Goal: Task Accomplishment & Management: Use online tool/utility

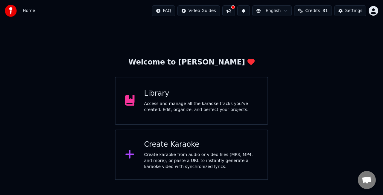
click at [207, 142] on div "Create Karaoke" at bounding box center [201, 144] width 114 height 10
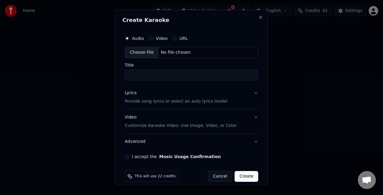
click at [146, 52] on div "Choose File" at bounding box center [142, 52] width 34 height 11
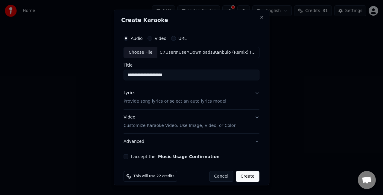
drag, startPoint x: 158, startPoint y: 72, endPoint x: 143, endPoint y: 72, distance: 15.0
click at [143, 72] on input "**********" at bounding box center [192, 74] width 136 height 11
type input "**********"
click at [126, 154] on button "I accept the Music Usage Confirmation" at bounding box center [126, 156] width 5 height 5
click at [251, 91] on button "Lyrics Provide song lyrics or select an auto lyrics model" at bounding box center [192, 97] width 136 height 24
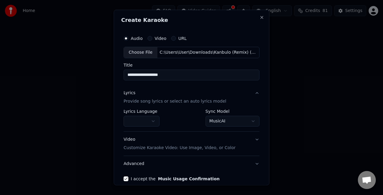
click at [219, 120] on body "**********" at bounding box center [191, 90] width 383 height 180
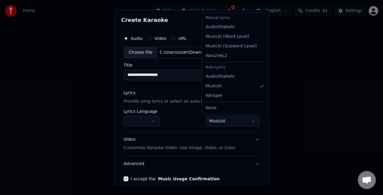
select select "**********"
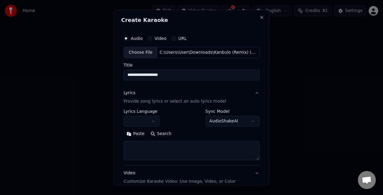
click at [162, 144] on textarea at bounding box center [192, 149] width 136 height 19
click at [131, 131] on button "Paste" at bounding box center [136, 133] width 24 height 10
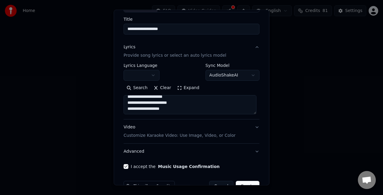
scroll to position [61, 0]
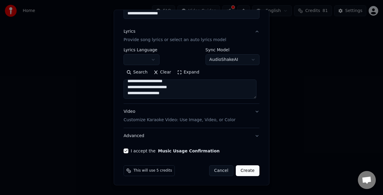
click at [251, 112] on button "Video Customize Karaoke Video: Use Image, Video, or Color" at bounding box center [192, 116] width 136 height 24
type textarea "**********"
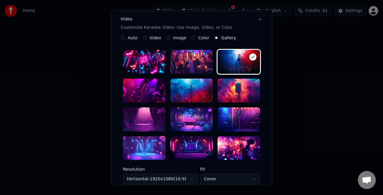
scroll to position [121, 0]
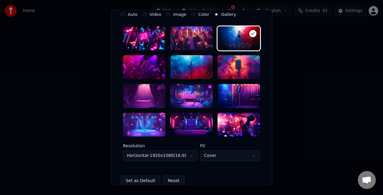
click at [149, 95] on div at bounding box center [144, 96] width 43 height 24
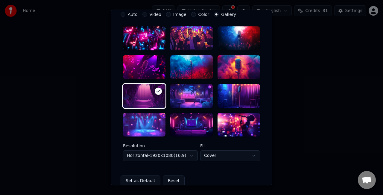
click at [231, 156] on body "**********" at bounding box center [191, 90] width 383 height 180
click at [227, 153] on body "**********" at bounding box center [191, 90] width 383 height 180
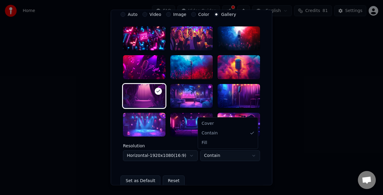
select select "****"
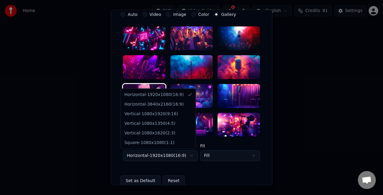
click at [186, 156] on body "**********" at bounding box center [191, 90] width 383 height 180
select select "*********"
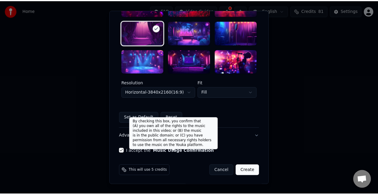
scroll to position [184, 0]
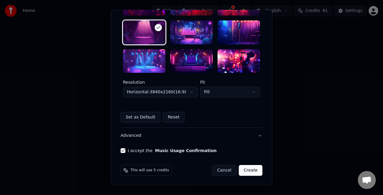
click at [250, 168] on button "Create" at bounding box center [251, 170] width 24 height 11
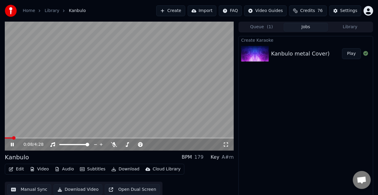
click at [116, 89] on video at bounding box center [119, 86] width 229 height 129
click at [116, 90] on video at bounding box center [119, 86] width 229 height 129
click at [114, 145] on icon at bounding box center [114, 144] width 6 height 5
click at [23, 137] on video at bounding box center [119, 86] width 229 height 129
click at [19, 137] on span at bounding box center [25, 137] width 41 height 1
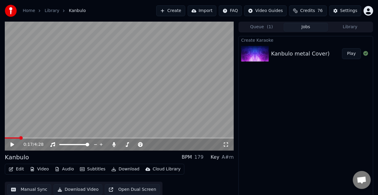
click at [71, 102] on video at bounding box center [119, 86] width 229 height 129
click at [11, 143] on icon at bounding box center [12, 144] width 3 height 4
click at [22, 187] on button "Manual Sync" at bounding box center [29, 189] width 44 height 11
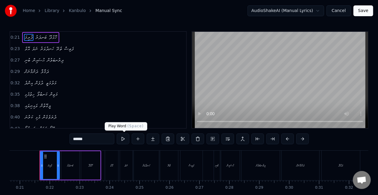
click at [128, 138] on button at bounding box center [123, 138] width 13 height 11
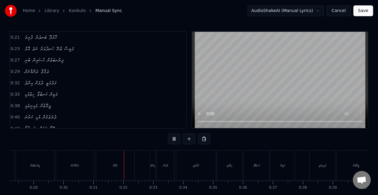
scroll to position [0, 912]
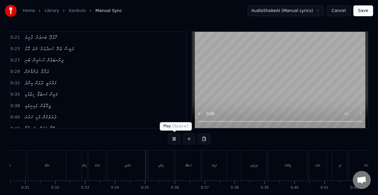
click at [176, 135] on button at bounding box center [174, 138] width 13 height 11
click at [120, 165] on div "މަލުމަތީ" at bounding box center [128, 165] width 40 height 30
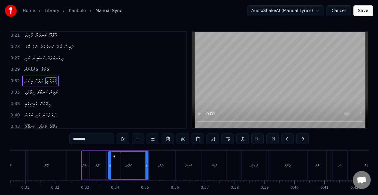
click at [80, 139] on input "********" at bounding box center [91, 138] width 45 height 11
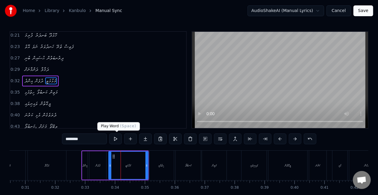
click at [119, 139] on button at bounding box center [115, 138] width 13 height 11
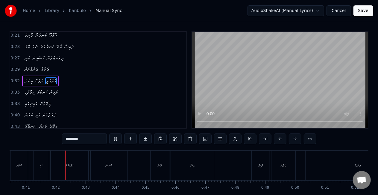
scroll to position [0, 1218]
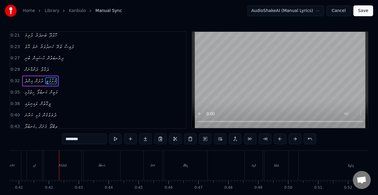
click at [41, 167] on div "އެޅި" at bounding box center [34, 165] width 15 height 30
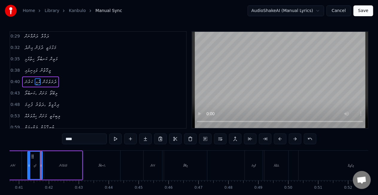
scroll to position [36, 0]
click at [66, 139] on input "****" at bounding box center [84, 138] width 45 height 11
click at [114, 135] on button at bounding box center [115, 138] width 13 height 11
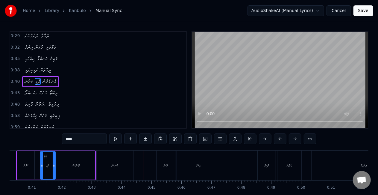
click at [115, 178] on div "ކަނބުލޯ،" at bounding box center [115, 165] width 37 height 30
type input "********"
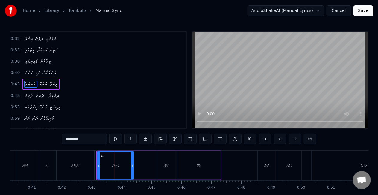
scroll to position [47, 0]
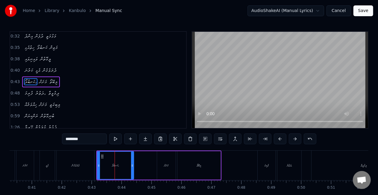
click at [136, 171] on div "ކަނބުލޯ، މަށަށް ލިބޭތޯ" at bounding box center [158, 165] width 125 height 30
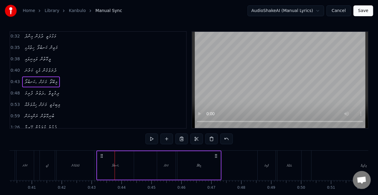
click at [120, 172] on div "ކަނބުލޯ،" at bounding box center [115, 165] width 37 height 28
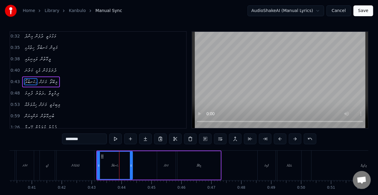
click at [131, 169] on div at bounding box center [131, 164] width 2 height 27
click at [117, 138] on button at bounding box center [115, 138] width 13 height 11
click at [189, 166] on div "ލިބޭތޯ" at bounding box center [199, 165] width 43 height 28
type input "******"
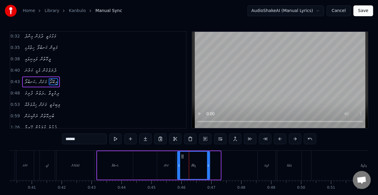
drag, startPoint x: 219, startPoint y: 166, endPoint x: 199, endPoint y: 157, distance: 21.6
click at [208, 166] on icon at bounding box center [208, 165] width 2 height 5
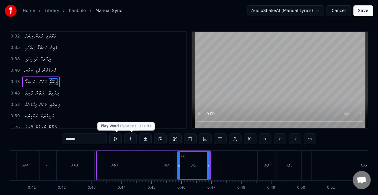
click at [116, 138] on button at bounding box center [115, 138] width 13 height 11
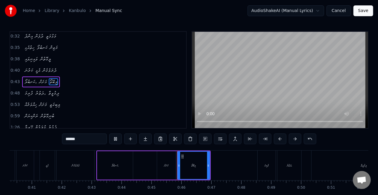
click at [119, 137] on button at bounding box center [115, 138] width 13 height 11
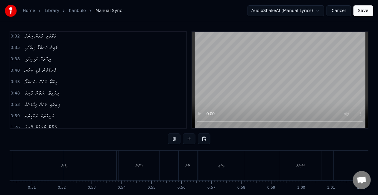
scroll to position [0, 1511]
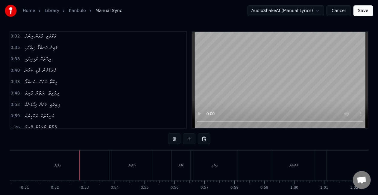
click at [68, 167] on div "ދިގުވީތާ" at bounding box center [57, 165] width 104 height 30
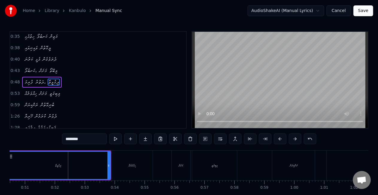
scroll to position [58, 0]
drag, startPoint x: 108, startPoint y: 168, endPoint x: 87, endPoint y: 167, distance: 20.7
click at [87, 167] on div at bounding box center [88, 164] width 2 height 27
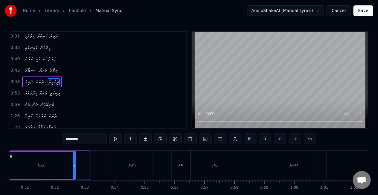
drag, startPoint x: 87, startPoint y: 166, endPoint x: 74, endPoint y: 163, distance: 14.1
click at [73, 165] on icon at bounding box center [74, 165] width 2 height 5
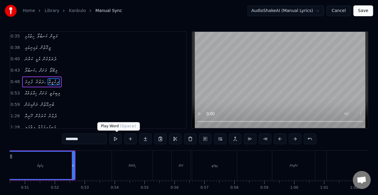
click at [116, 139] on button at bounding box center [115, 138] width 13 height 11
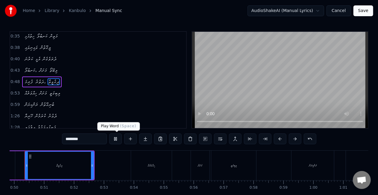
scroll to position [0, 1477]
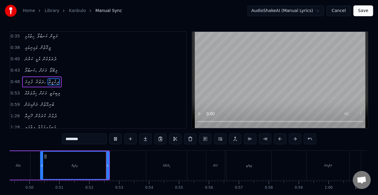
click at [75, 169] on div "ދިގުވީތާ" at bounding box center [75, 164] width 68 height 27
drag, startPoint x: 107, startPoint y: 164, endPoint x: 93, endPoint y: 163, distance: 14.4
click at [93, 163] on icon at bounding box center [93, 165] width 2 height 5
click at [82, 142] on input "********" at bounding box center [84, 138] width 45 height 11
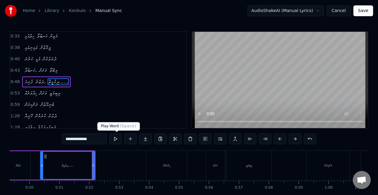
click at [117, 140] on button at bounding box center [115, 138] width 13 height 11
click at [155, 152] on div "ހިއްވަރެއް" at bounding box center [166, 165] width 41 height 30
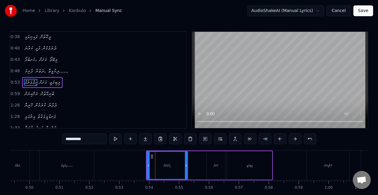
scroll to position [69, 0]
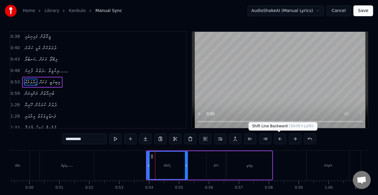
click at [281, 137] on button at bounding box center [280, 138] width 13 height 11
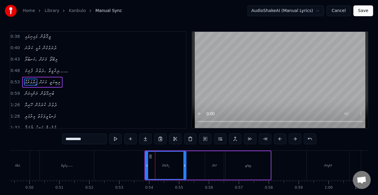
click at [281, 137] on button at bounding box center [280, 138] width 13 height 11
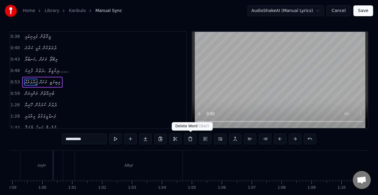
scroll to position [0, 1777]
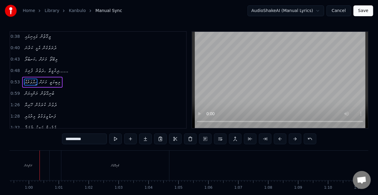
click at [37, 162] on div "ރަންކިޔަން" at bounding box center [28, 165] width 43 height 30
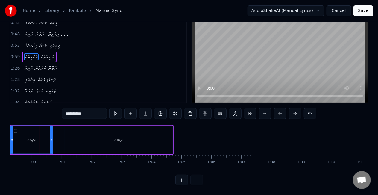
scroll to position [0, 1723]
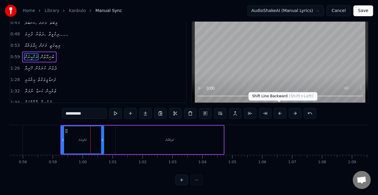
click at [280, 110] on button at bounding box center [280, 113] width 13 height 11
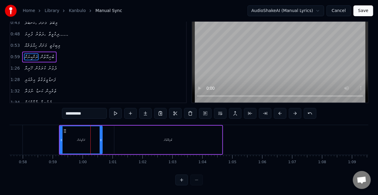
click at [280, 110] on button at bounding box center [280, 113] width 13 height 11
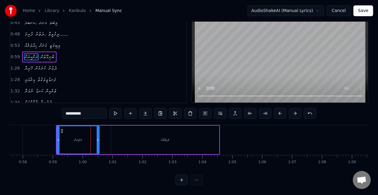
click at [280, 110] on button at bounding box center [280, 113] width 13 height 11
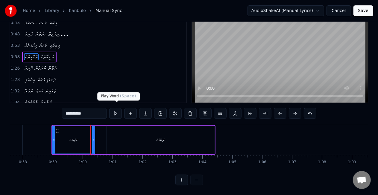
click at [115, 108] on button at bounding box center [115, 113] width 13 height 11
click at [155, 132] on div "ބުނިގޮތުން" at bounding box center [161, 139] width 108 height 28
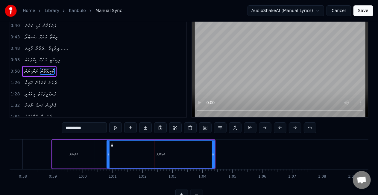
scroll to position [0, 0]
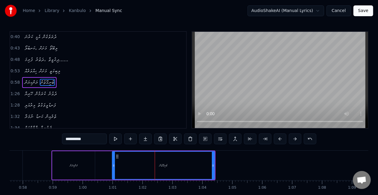
drag, startPoint x: 108, startPoint y: 165, endPoint x: 114, endPoint y: 166, distance: 5.4
click at [114, 166] on icon at bounding box center [114, 165] width 2 height 5
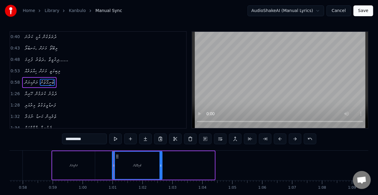
drag, startPoint x: 213, startPoint y: 167, endPoint x: 160, endPoint y: 166, distance: 52.4
click at [160, 166] on icon at bounding box center [161, 165] width 2 height 5
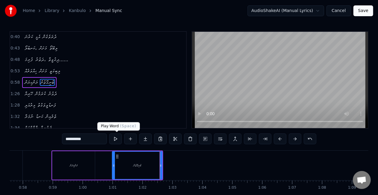
click at [100, 138] on input "**********" at bounding box center [84, 138] width 45 height 11
type input "**********"
click at [117, 138] on button at bounding box center [117, 138] width 13 height 11
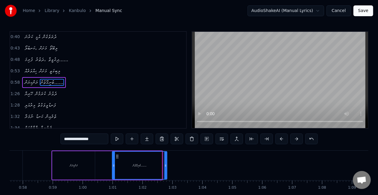
drag, startPoint x: 160, startPoint y: 164, endPoint x: 165, endPoint y: 164, distance: 4.8
click at [165, 164] on icon at bounding box center [165, 165] width 2 height 5
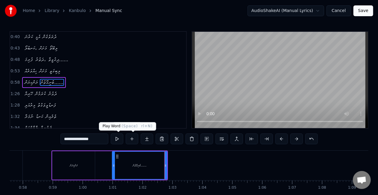
click at [117, 139] on button at bounding box center [117, 138] width 13 height 11
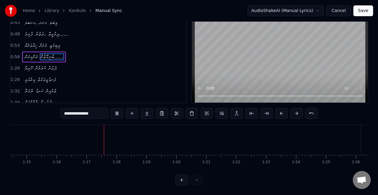
scroll to position [0, 2277]
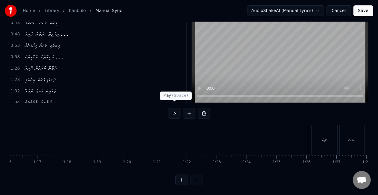
click at [173, 110] on button at bounding box center [174, 113] width 13 height 11
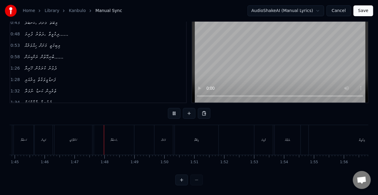
scroll to position [0, 3187]
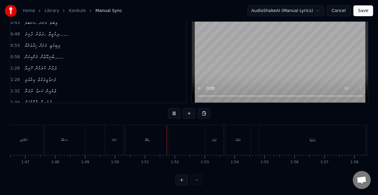
click at [114, 137] on div "މަށަށް" at bounding box center [114, 139] width 4 height 4
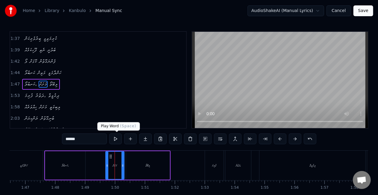
scroll to position [181, 0]
click at [58, 155] on div "ކަނބުލޯ،" at bounding box center [65, 165] width 40 height 28
type input "********"
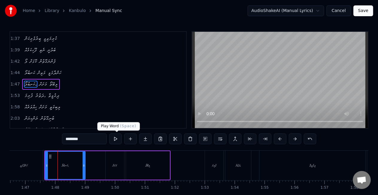
click at [117, 137] on button at bounding box center [115, 138] width 13 height 11
click at [104, 164] on div "ކަނބުލޯ، މަށަށް ލިބޭތޯ" at bounding box center [107, 165] width 126 height 30
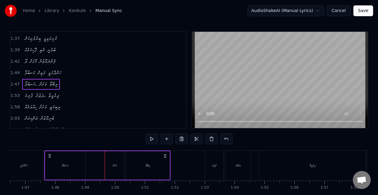
click at [107, 165] on div "މަށަށް" at bounding box center [115, 165] width 19 height 28
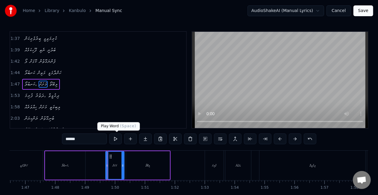
click at [118, 138] on button at bounding box center [115, 138] width 13 height 11
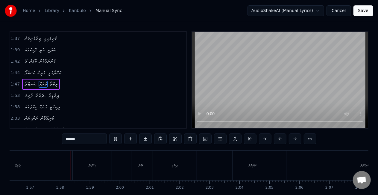
scroll to position [0, 3492]
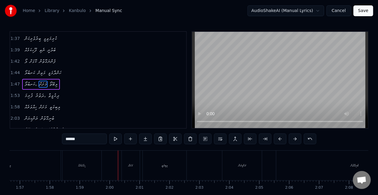
click at [34, 168] on div "ދިގުވީތާ" at bounding box center [8, 165] width 106 height 30
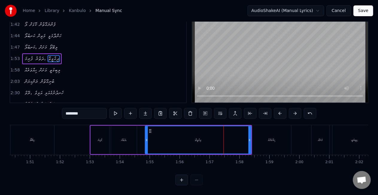
scroll to position [0, 3265]
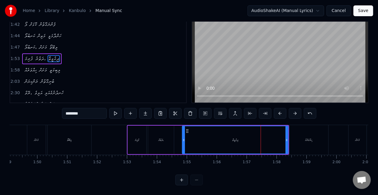
click at [199, 135] on div "ދިގުވީތާ" at bounding box center [235, 139] width 105 height 27
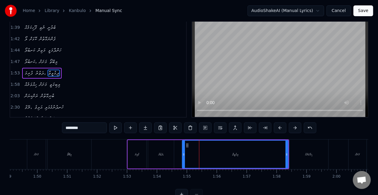
scroll to position [0, 0]
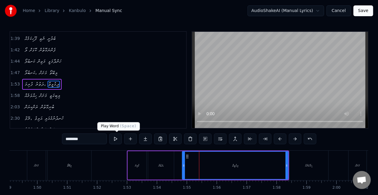
click at [117, 140] on button at bounding box center [115, 138] width 13 height 11
click at [117, 139] on button at bounding box center [115, 138] width 13 height 11
click at [97, 143] on input "********" at bounding box center [84, 138] width 45 height 11
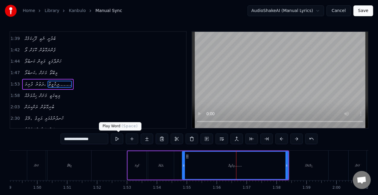
type input "**********"
click at [120, 139] on button at bounding box center [117, 138] width 13 height 11
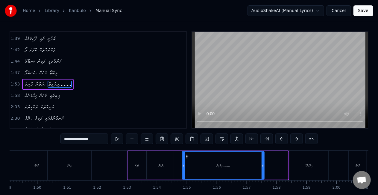
drag, startPoint x: 286, startPoint y: 163, endPoint x: 263, endPoint y: 165, distance: 24.0
click at [263, 165] on icon at bounding box center [263, 165] width 2 height 5
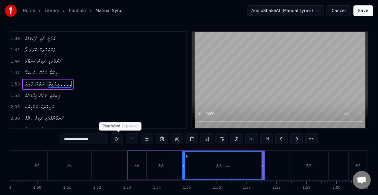
click at [117, 138] on button at bounding box center [117, 138] width 13 height 11
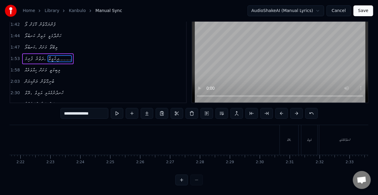
scroll to position [0, 4396]
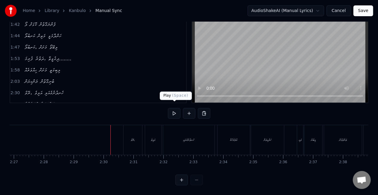
click at [170, 108] on button at bounding box center [174, 113] width 13 height 11
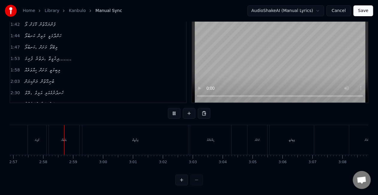
scroll to position [0, 5301]
click at [168, 108] on button at bounding box center [174, 113] width 13 height 11
click at [152, 131] on div "ދިގުވީތާ" at bounding box center [129, 140] width 106 height 30
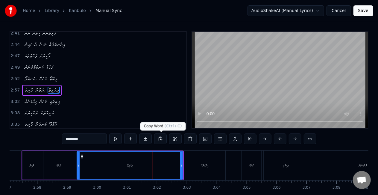
scroll to position [326, 0]
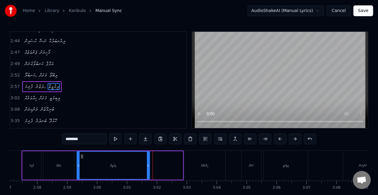
drag, startPoint x: 181, startPoint y: 165, endPoint x: 148, endPoint y: 161, distance: 33.5
click at [148, 161] on div at bounding box center [148, 164] width 2 height 27
click at [73, 138] on input "********" at bounding box center [84, 138] width 45 height 11
click at [90, 136] on input "********" at bounding box center [84, 138] width 45 height 11
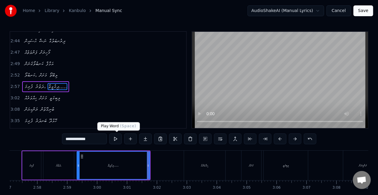
click at [116, 138] on button at bounding box center [115, 138] width 13 height 11
click at [190, 165] on div "ހިއްވަރެއް" at bounding box center [204, 165] width 41 height 30
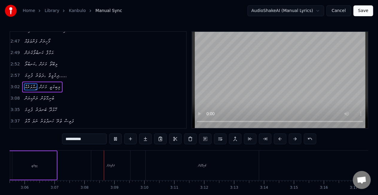
scroll to position [0, 5601]
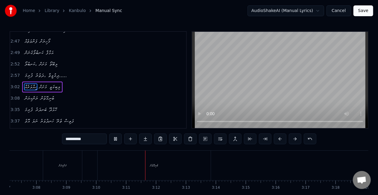
click at [168, 170] on div "ބުނިގޮތުން" at bounding box center [154, 165] width 113 height 30
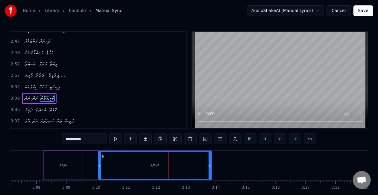
scroll to position [348, 0]
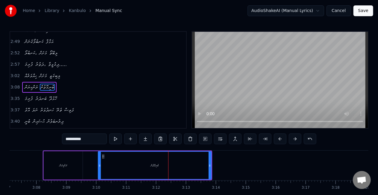
click at [91, 141] on input "**********" at bounding box center [84, 138] width 45 height 11
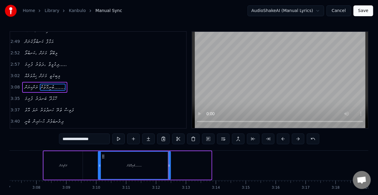
drag, startPoint x: 209, startPoint y: 165, endPoint x: 169, endPoint y: 161, distance: 40.9
click at [169, 161] on div at bounding box center [169, 164] width 2 height 27
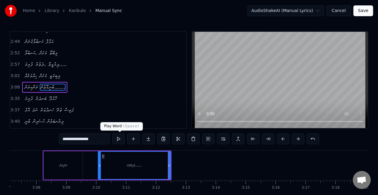
click at [120, 138] on button at bounding box center [118, 138] width 13 height 11
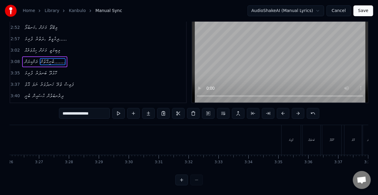
scroll to position [0, 6227]
click at [222, 139] on div "ފުރިމަ" at bounding box center [232, 140] width 20 height 30
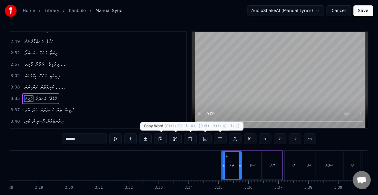
scroll to position [360, 0]
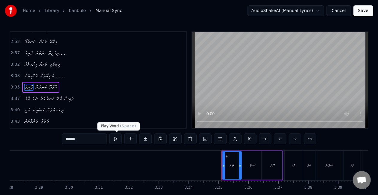
click at [118, 138] on button at bounding box center [115, 138] width 13 height 11
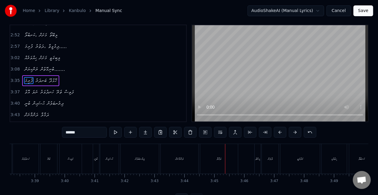
scroll to position [31, 0]
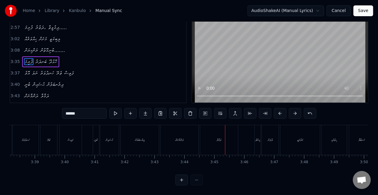
click at [109, 137] on div "ޙުސައިން" at bounding box center [109, 139] width 7 height 4
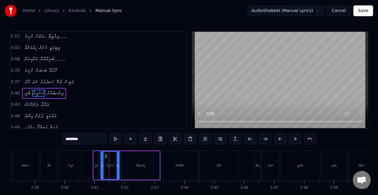
scroll to position [382, 0]
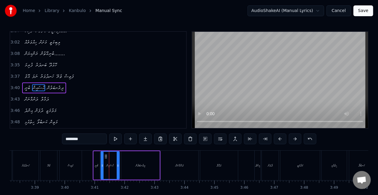
click at [75, 137] on input "********" at bounding box center [84, 138] width 45 height 11
click at [86, 139] on input "********" at bounding box center [84, 138] width 45 height 11
click at [67, 139] on input "********" at bounding box center [84, 138] width 45 height 11
click at [72, 139] on input "********" at bounding box center [84, 138] width 45 height 11
drag, startPoint x: 68, startPoint y: 138, endPoint x: 72, endPoint y: 138, distance: 3.3
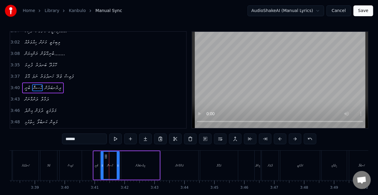
click at [72, 138] on input "******" at bounding box center [84, 138] width 45 height 11
click at [68, 138] on input "***" at bounding box center [84, 138] width 45 height 11
type input "*"
click at [119, 136] on button at bounding box center [115, 138] width 13 height 11
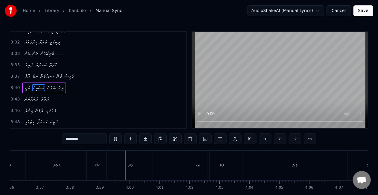
scroll to position [0, 7134]
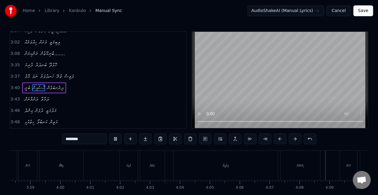
click at [208, 165] on div "ދިގުވީތާ" at bounding box center [226, 165] width 104 height 30
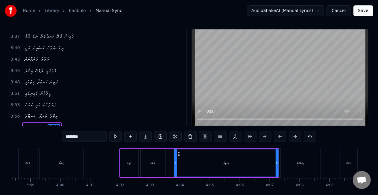
scroll to position [440, 0]
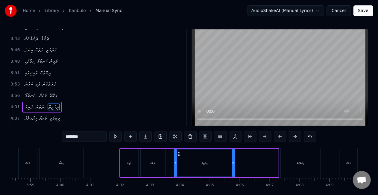
drag, startPoint x: 276, startPoint y: 165, endPoint x: 232, endPoint y: 168, distance: 44.4
click at [232, 168] on div at bounding box center [233, 162] width 2 height 27
click at [83, 135] on input "********" at bounding box center [84, 136] width 45 height 11
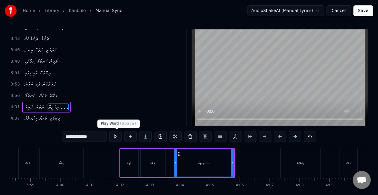
click at [118, 133] on button at bounding box center [115, 136] width 13 height 11
click at [293, 164] on div "ހިއްވަރެއް" at bounding box center [301, 163] width 40 height 30
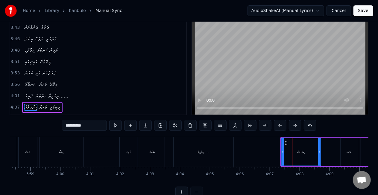
scroll to position [14, 0]
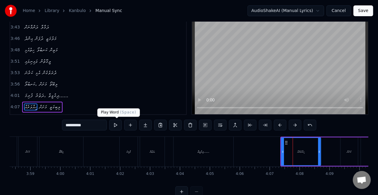
click at [113, 124] on button at bounding box center [115, 124] width 13 height 11
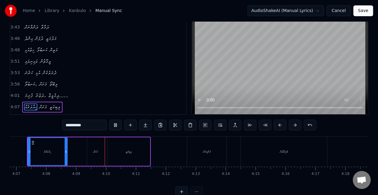
scroll to position [0, 7438]
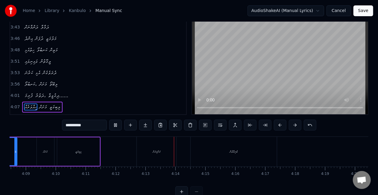
click at [154, 147] on div "ރަންކިޔަން" at bounding box center [157, 152] width 40 height 30
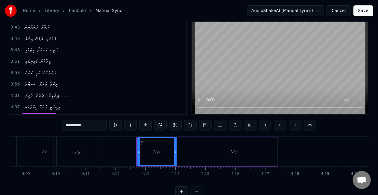
scroll to position [25, 0]
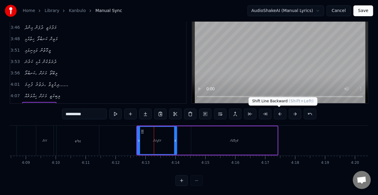
click at [277, 112] on button at bounding box center [280, 113] width 13 height 11
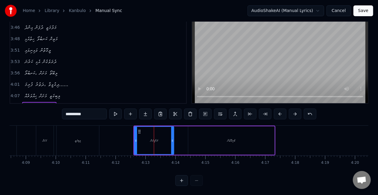
click at [277, 112] on button at bounding box center [280, 113] width 13 height 11
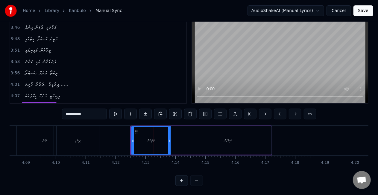
click at [277, 112] on button at bounding box center [280, 113] width 13 height 11
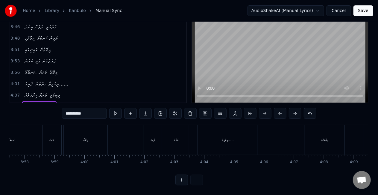
scroll to position [0, 6856]
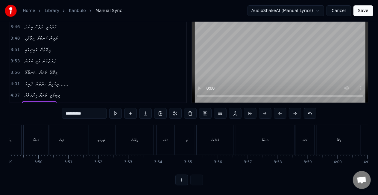
click at [258, 139] on div "ކަނބުލޯ،" at bounding box center [265, 140] width 58 height 30
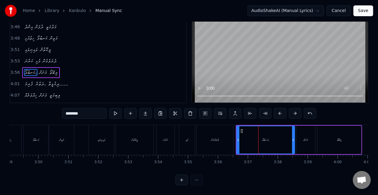
scroll to position [0, 0]
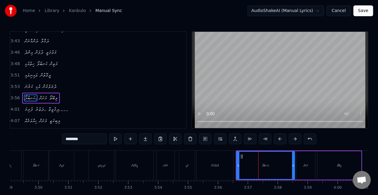
click at [90, 166] on div "ވައިނިވައި" at bounding box center [101, 165] width 25 height 30
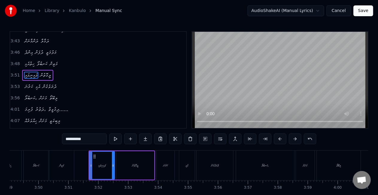
scroll to position [427, 0]
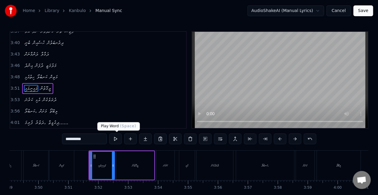
click at [113, 137] on button at bounding box center [115, 138] width 13 height 11
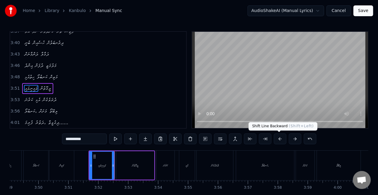
click at [279, 137] on button at bounding box center [280, 138] width 13 height 11
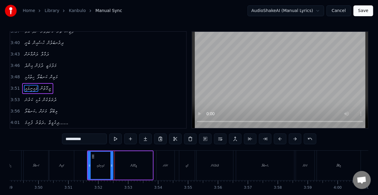
click at [279, 137] on button at bounding box center [280, 138] width 13 height 11
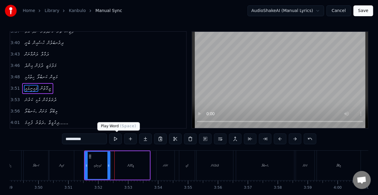
click at [116, 138] on button at bounding box center [115, 138] width 13 height 11
click at [165, 163] on div "ކަރުނަ" at bounding box center [165, 165] width 4 height 4
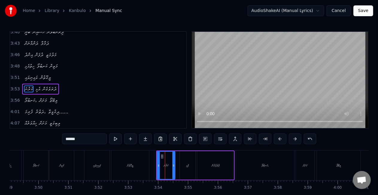
scroll to position [438, 0]
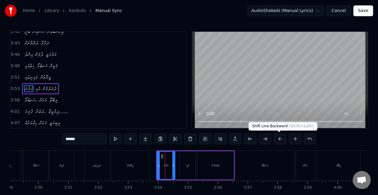
click at [280, 137] on button at bounding box center [280, 138] width 13 height 11
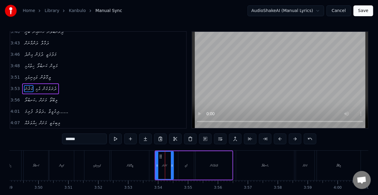
click at [254, 167] on div "ކަނބުލޯ،" at bounding box center [265, 165] width 58 height 30
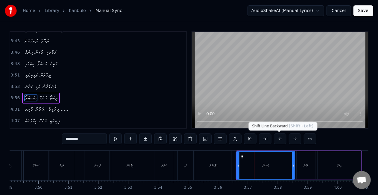
click at [281, 136] on button at bounding box center [280, 138] width 13 height 11
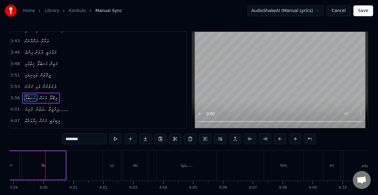
scroll to position [0, 7156]
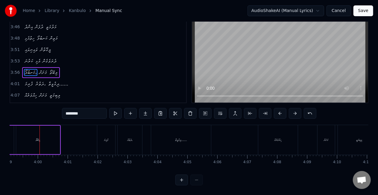
click at [101, 140] on div "ފުރިމަ" at bounding box center [106, 140] width 18 height 30
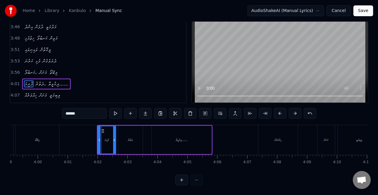
scroll to position [2, 0]
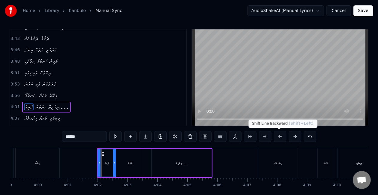
click at [281, 136] on button at bounding box center [280, 136] width 13 height 11
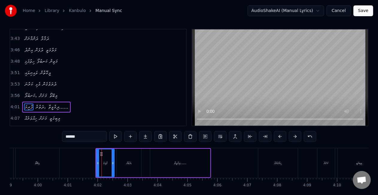
click at [281, 136] on button at bounding box center [280, 136] width 13 height 11
click at [279, 135] on button at bounding box center [280, 136] width 13 height 11
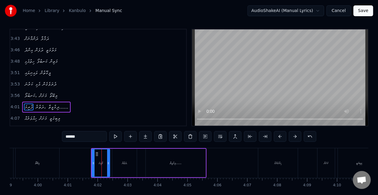
click at [279, 135] on button at bounding box center [280, 136] width 13 height 11
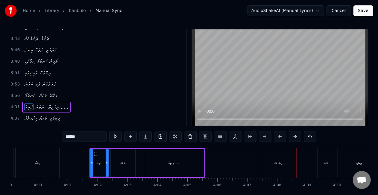
click at [277, 167] on div "ހިއްވަރެއް" at bounding box center [278, 163] width 40 height 30
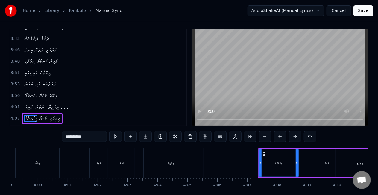
scroll to position [14, 0]
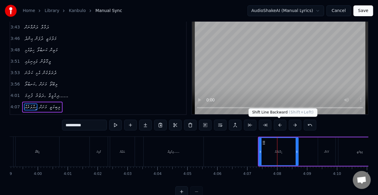
click at [278, 126] on button at bounding box center [280, 124] width 13 height 11
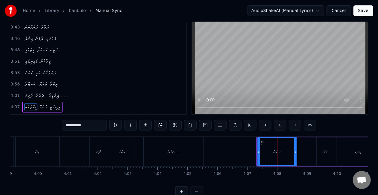
click at [278, 126] on button at bounding box center [280, 124] width 13 height 11
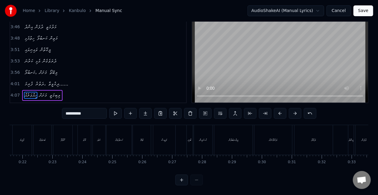
scroll to position [0, 627]
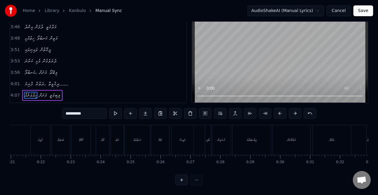
click at [36, 139] on div "ފުރިމަ" at bounding box center [40, 140] width 19 height 30
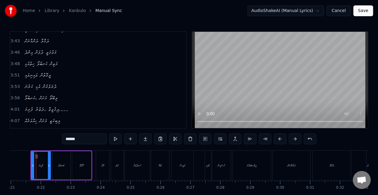
scroll to position [0, 624]
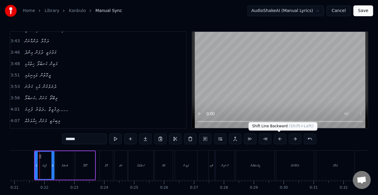
click at [280, 137] on button at bounding box center [280, 138] width 13 height 11
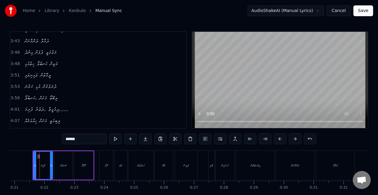
click at [280, 137] on button at bounding box center [280, 138] width 13 height 11
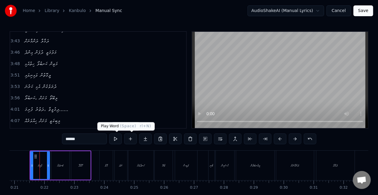
click at [113, 137] on button at bounding box center [115, 138] width 13 height 11
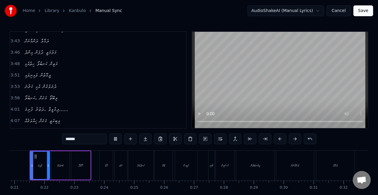
scroll to position [0, 614]
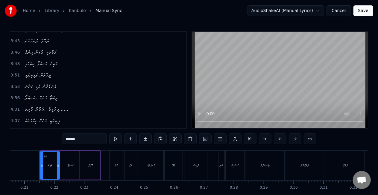
click at [117, 170] on div "އޮވެ" at bounding box center [116, 165] width 13 height 30
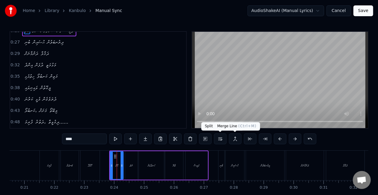
scroll to position [0, 0]
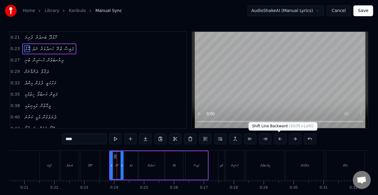
click at [278, 137] on button at bounding box center [280, 138] width 13 height 11
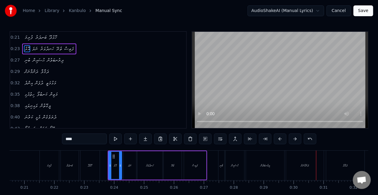
click at [222, 167] on div "ބުނި" at bounding box center [222, 165] width 6 height 30
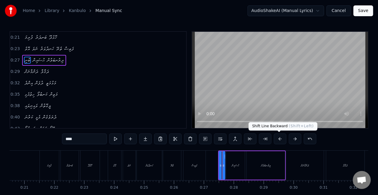
click at [271, 140] on div "****" at bounding box center [189, 138] width 254 height 11
click at [277, 139] on button at bounding box center [280, 138] width 13 height 11
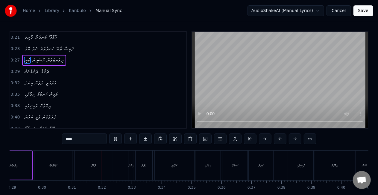
scroll to position [0, 914]
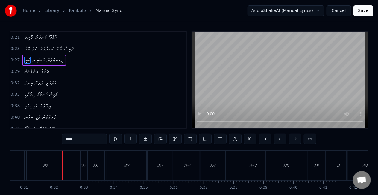
click at [50, 166] on div "ދަމާލާ" at bounding box center [46, 165] width 38 height 30
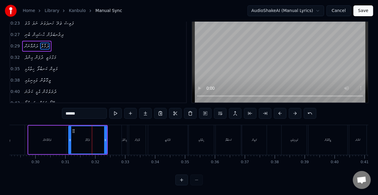
scroll to position [0, 863]
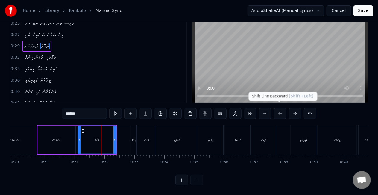
click at [278, 110] on button at bounding box center [280, 113] width 13 height 11
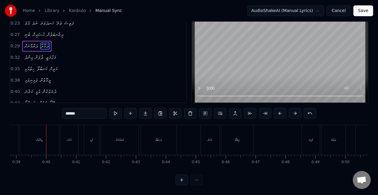
scroll to position [0, 1167]
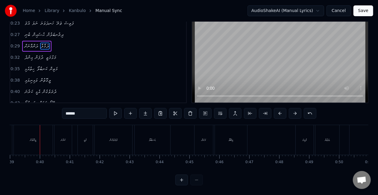
click at [31, 137] on div "ލީގޮތުން" at bounding box center [33, 140] width 39 height 30
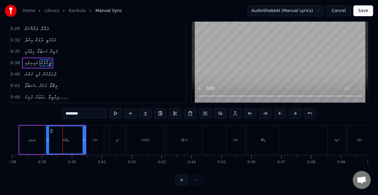
scroll to position [0, 1126]
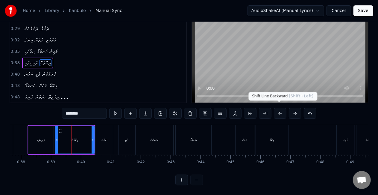
click at [278, 108] on button at bounding box center [280, 113] width 13 height 11
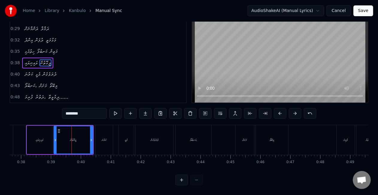
click at [104, 137] on div "ކަރުނަ" at bounding box center [104, 139] width 4 height 4
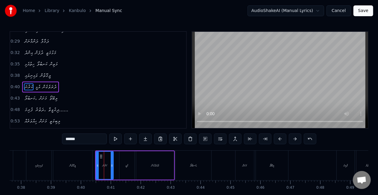
scroll to position [36, 0]
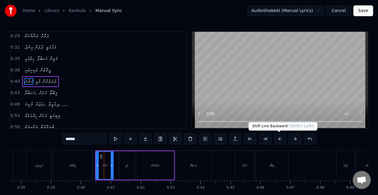
click at [279, 138] on button at bounding box center [280, 138] width 13 height 11
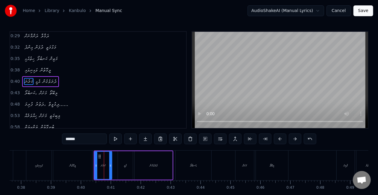
click at [186, 163] on div "ކަނބުލޯ،" at bounding box center [194, 165] width 36 height 30
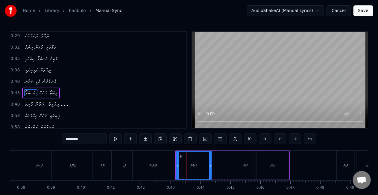
scroll to position [47, 0]
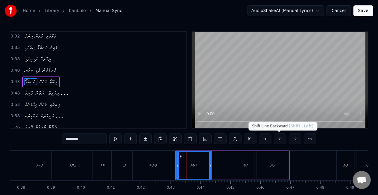
click at [279, 138] on button at bounding box center [280, 138] width 13 height 11
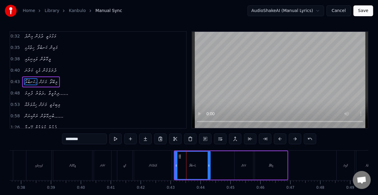
click at [340, 168] on div "ފުރިމަ" at bounding box center [346, 165] width 18 height 30
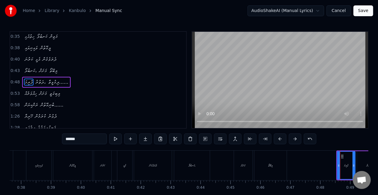
scroll to position [58, 0]
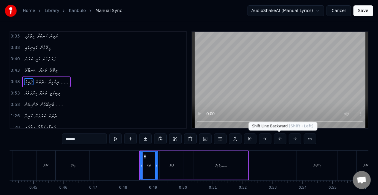
click at [279, 138] on button at bounding box center [280, 138] width 13 height 11
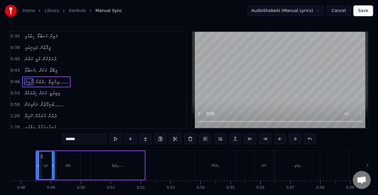
scroll to position [0, 1427]
click at [279, 139] on button at bounding box center [280, 138] width 13 height 11
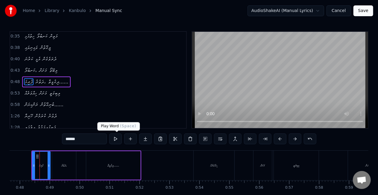
click at [118, 136] on button at bounding box center [115, 138] width 13 height 11
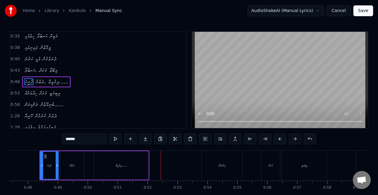
click at [266, 166] on div "މަށަށް" at bounding box center [271, 165] width 19 height 30
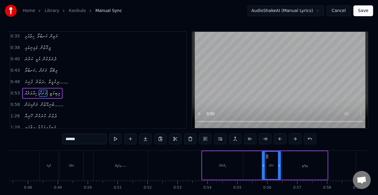
scroll to position [69, 0]
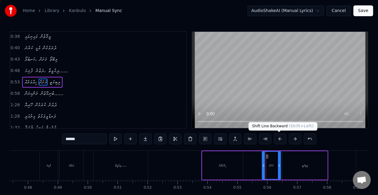
click at [279, 139] on button at bounding box center [280, 138] width 13 height 11
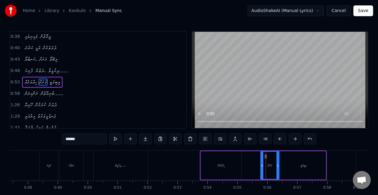
click at [279, 139] on button at bounding box center [280, 138] width 13 height 11
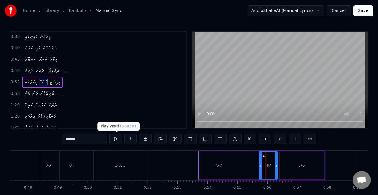
click at [118, 138] on button at bounding box center [115, 138] width 13 height 11
click at [210, 165] on div "ހިއްވަރެއް" at bounding box center [219, 165] width 41 height 28
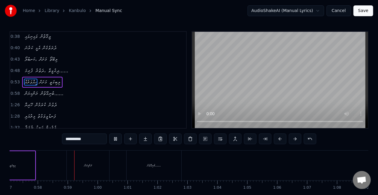
scroll to position [0, 1723]
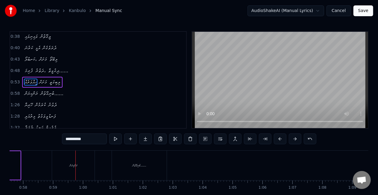
click at [77, 166] on div "ރަންކިޔަން" at bounding box center [73, 165] width 8 height 4
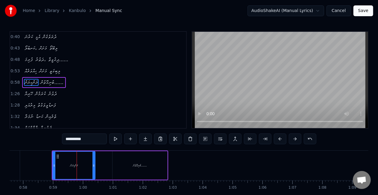
scroll to position [80, 0]
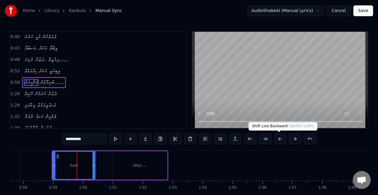
click at [280, 137] on button at bounding box center [280, 138] width 13 height 11
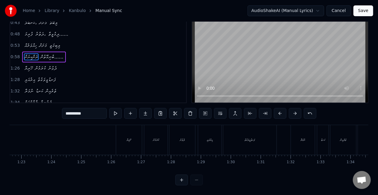
scroll to position [0, 2491]
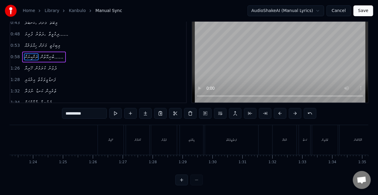
click at [102, 140] on div "ހޭރިޔާ" at bounding box center [111, 140] width 26 height 30
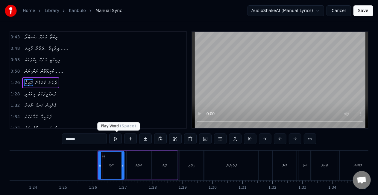
scroll to position [92, 0]
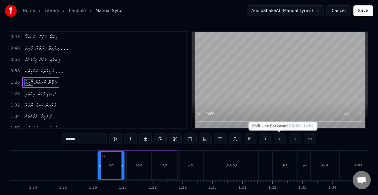
click at [279, 138] on button at bounding box center [280, 138] width 13 height 11
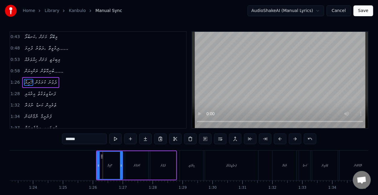
click at [278, 138] on button at bounding box center [280, 138] width 13 height 11
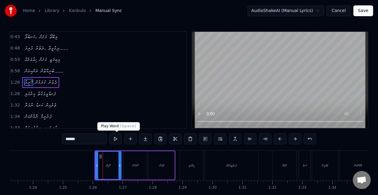
click at [118, 138] on button at bounding box center [115, 138] width 13 height 11
click at [189, 168] on div "އިރުއަލި" at bounding box center [191, 165] width 23 height 30
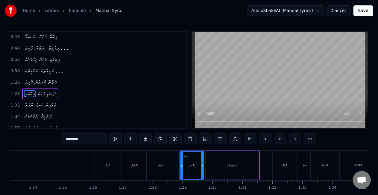
scroll to position [103, 0]
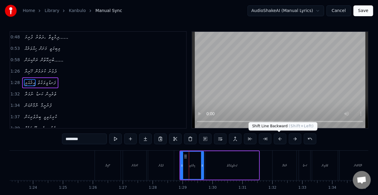
click at [277, 138] on button at bounding box center [280, 138] width 13 height 11
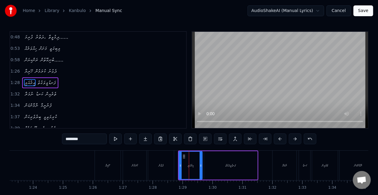
click at [158, 174] on div "ދެވުނު" at bounding box center [161, 165] width 26 height 30
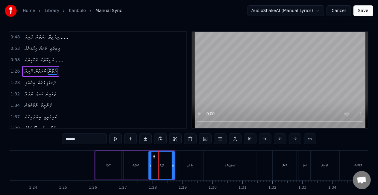
scroll to position [92, 0]
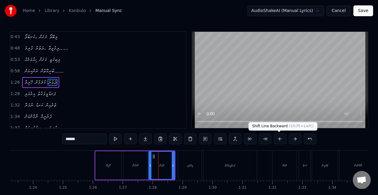
click at [280, 139] on button at bounding box center [280, 138] width 13 height 11
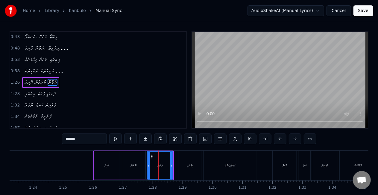
click at [187, 166] on div "އިރުއަލި" at bounding box center [190, 165] width 6 height 4
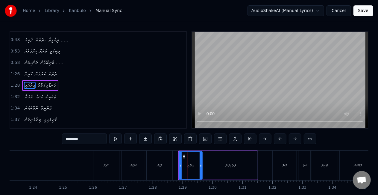
scroll to position [103, 0]
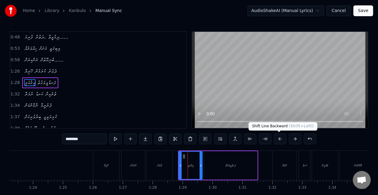
click at [276, 138] on button at bounding box center [280, 138] width 13 height 11
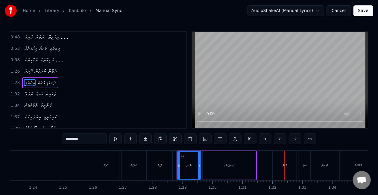
click at [276, 160] on div "ނުމަރާ" at bounding box center [285, 165] width 24 height 30
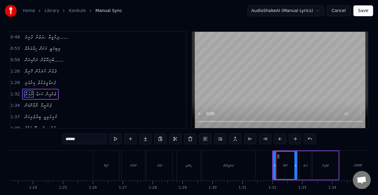
scroll to position [114, 0]
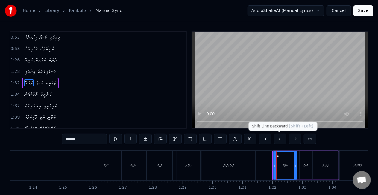
click at [278, 136] on button at bounding box center [280, 138] width 13 height 11
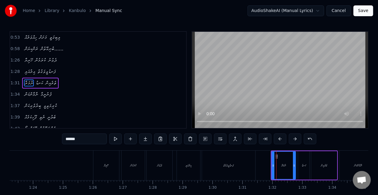
click at [278, 137] on button at bounding box center [280, 138] width 13 height 11
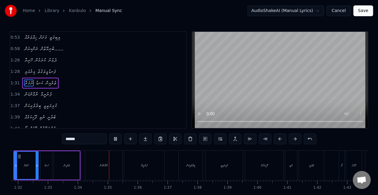
scroll to position [0, 2798]
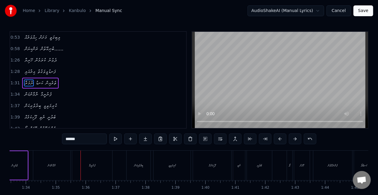
click at [46, 170] on div "ނާމާންކަން" at bounding box center [51, 165] width 37 height 30
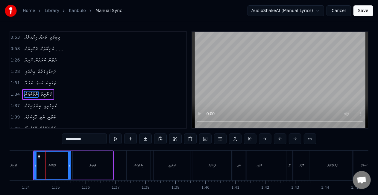
scroll to position [125, 0]
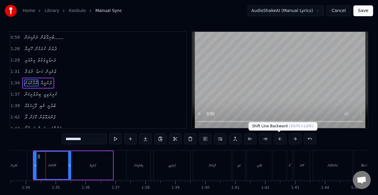
click at [277, 140] on button at bounding box center [280, 138] width 13 height 11
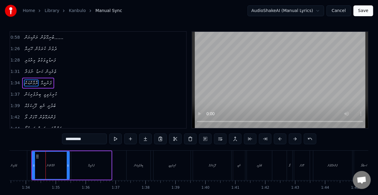
click at [277, 139] on button at bounding box center [280, 138] width 13 height 11
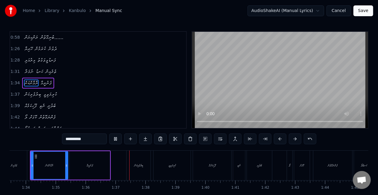
click at [128, 167] on div "ބިރުވެރިކަން" at bounding box center [139, 165] width 24 height 30
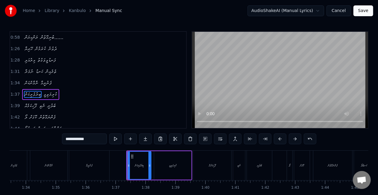
scroll to position [136, 0]
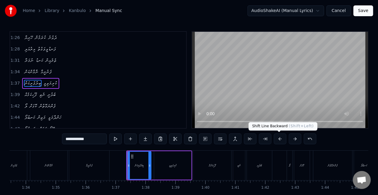
click at [279, 137] on button at bounding box center [280, 138] width 13 height 11
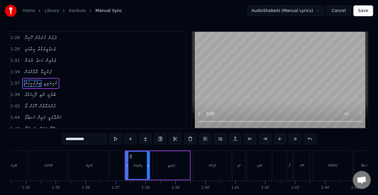
click at [279, 137] on button at bounding box center [280, 138] width 13 height 11
click at [207, 163] on div "ފޫހިކަމެއް" at bounding box center [212, 165] width 38 height 30
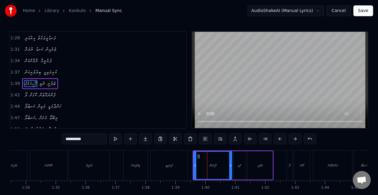
scroll to position [147, 0]
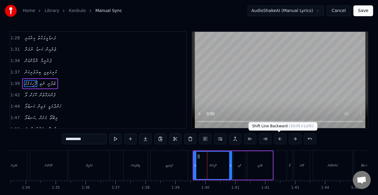
click at [280, 138] on button at bounding box center [280, 138] width 13 height 11
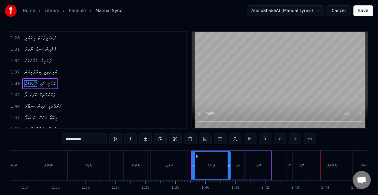
click at [288, 162] on div "ލޯ" at bounding box center [289, 165] width 5 height 30
type input "**"
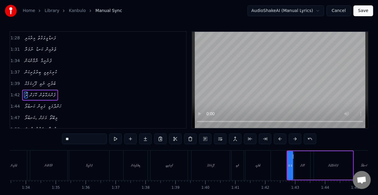
scroll to position [159, 0]
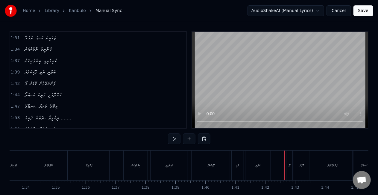
click at [287, 166] on div "ލޯ" at bounding box center [289, 165] width 5 height 30
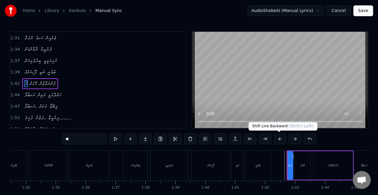
click at [282, 137] on button at bounding box center [280, 138] width 13 height 11
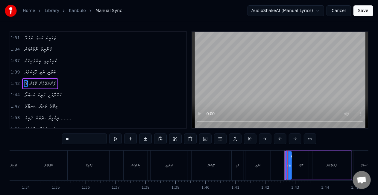
click at [282, 137] on button at bounding box center [280, 138] width 13 height 11
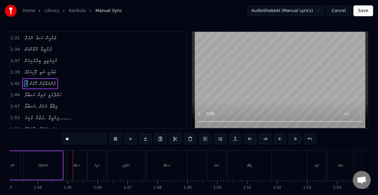
scroll to position [0, 3099]
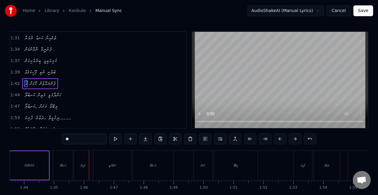
click at [72, 168] on div "ކަނބުލޯ" at bounding box center [63, 165] width 20 height 30
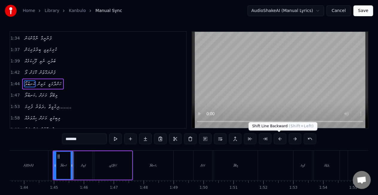
click at [279, 136] on button at bounding box center [280, 138] width 13 height 11
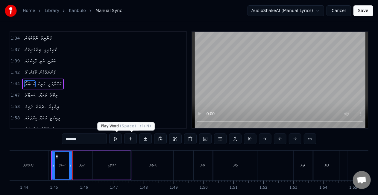
click at [112, 138] on button at bounding box center [115, 138] width 13 height 11
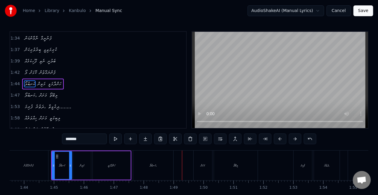
click at [165, 162] on div "ކަނބުލޯ،" at bounding box center [153, 165] width 40 height 30
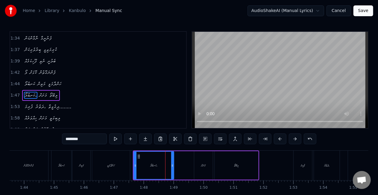
scroll to position [181, 0]
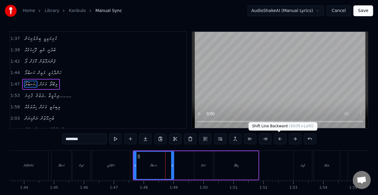
click at [276, 138] on button at bounding box center [280, 138] width 13 height 11
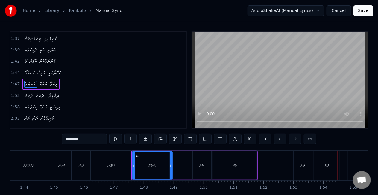
click at [299, 165] on div "ފުރިމަ" at bounding box center [303, 165] width 19 height 30
type input "******"
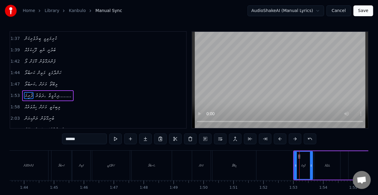
scroll to position [192, 0]
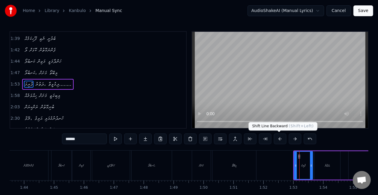
click at [280, 139] on button at bounding box center [280, 138] width 13 height 11
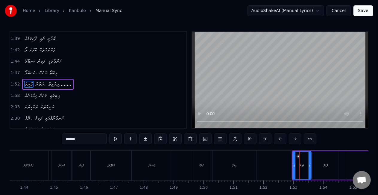
click at [280, 139] on button at bounding box center [280, 138] width 13 height 11
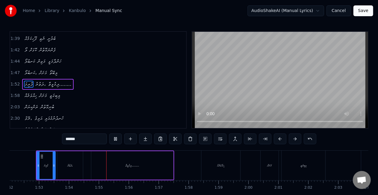
scroll to position [0, 3405]
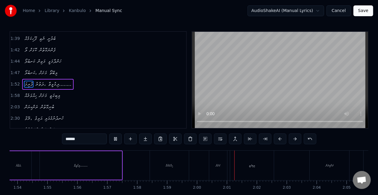
click at [201, 162] on div "ހިއްވަރެއް މަށަށް ލިބިގަތީ" at bounding box center [213, 165] width 126 height 30
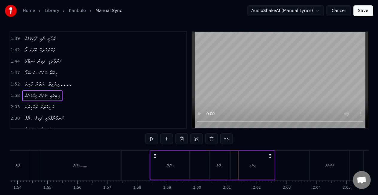
click at [212, 166] on div "މަށަށް" at bounding box center [219, 165] width 18 height 28
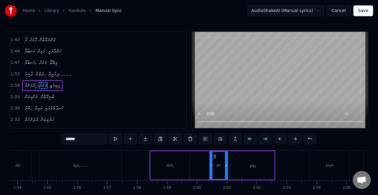
scroll to position [203, 0]
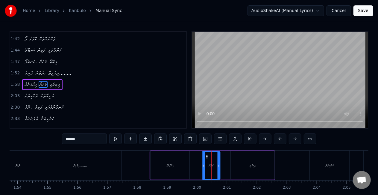
drag, startPoint x: 215, startPoint y: 156, endPoint x: 207, endPoint y: 152, distance: 8.3
click at [207, 152] on div "މަށަށް" at bounding box center [211, 164] width 17 height 27
click at [185, 167] on div "ހިއްވަރެއް" at bounding box center [170, 165] width 39 height 28
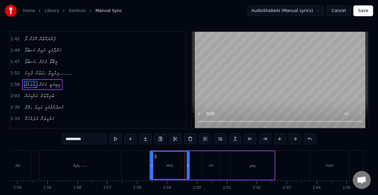
click at [218, 166] on div "މަށަށް" at bounding box center [211, 165] width 18 height 28
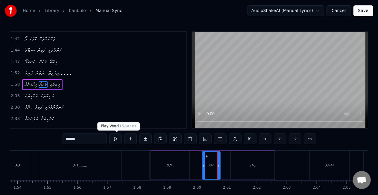
click at [118, 136] on button at bounding box center [115, 138] width 13 height 11
click at [318, 166] on div "ރަންކިޔަން" at bounding box center [330, 165] width 40 height 30
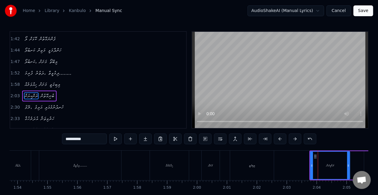
scroll to position [214, 0]
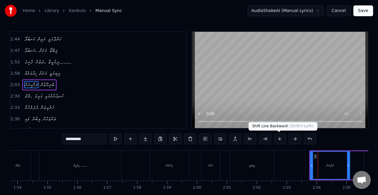
click at [278, 137] on button at bounding box center [280, 138] width 13 height 11
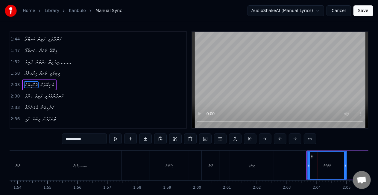
click at [279, 137] on button at bounding box center [280, 138] width 13 height 11
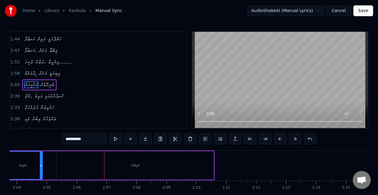
scroll to position [31, 0]
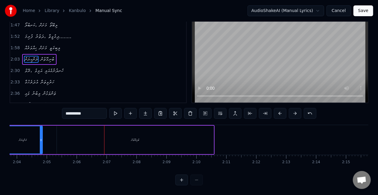
click at [123, 143] on div "ބުނިގޮތުން" at bounding box center [135, 139] width 157 height 28
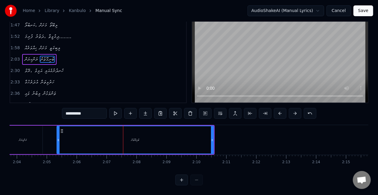
scroll to position [0, 0]
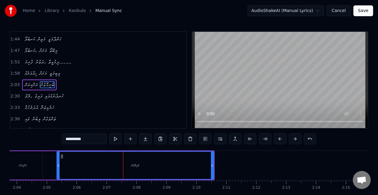
click at [211, 163] on icon at bounding box center [212, 165] width 2 height 5
click at [99, 141] on input "**********" at bounding box center [84, 138] width 45 height 11
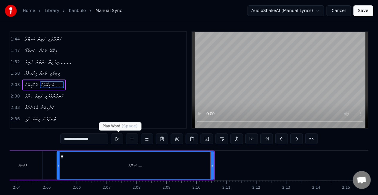
type input "**********"
click at [117, 136] on button at bounding box center [117, 138] width 13 height 11
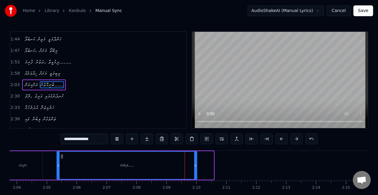
drag, startPoint x: 212, startPoint y: 161, endPoint x: 189, endPoint y: 156, distance: 23.8
click at [194, 160] on div at bounding box center [195, 164] width 2 height 27
click at [66, 163] on div "ބުނިގޮތުން......" at bounding box center [123, 164] width 133 height 27
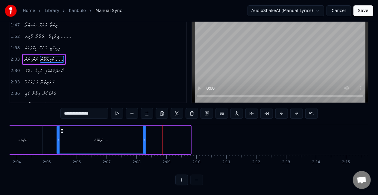
drag, startPoint x: 188, startPoint y: 134, endPoint x: 143, endPoint y: 138, distance: 44.7
click at [143, 138] on div at bounding box center [144, 139] width 2 height 27
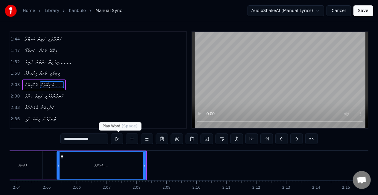
click at [120, 136] on button at bounding box center [117, 138] width 13 height 11
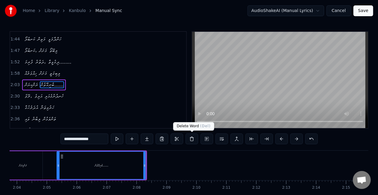
click at [377, 194] on html "Home Library Kanbulo Manual Sync AudioShakeAI (Manual Lyrics) Cancel Save 0:21 …" at bounding box center [189, 110] width 378 height 220
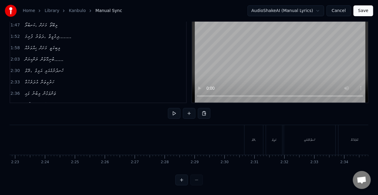
scroll to position [0, 4285]
click at [239, 136] on div "ރޭވެ،" at bounding box center [244, 140] width 19 height 30
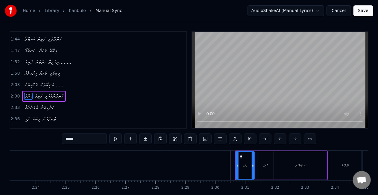
scroll to position [226, 0]
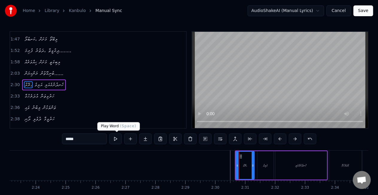
click at [116, 141] on button at bounding box center [115, 138] width 13 height 11
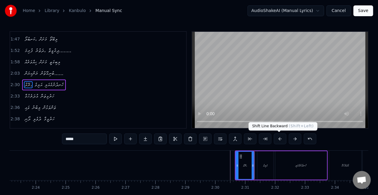
click at [281, 137] on button at bounding box center [280, 138] width 13 height 11
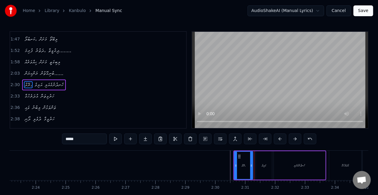
click at [281, 137] on button at bounding box center [280, 138] width 13 height 11
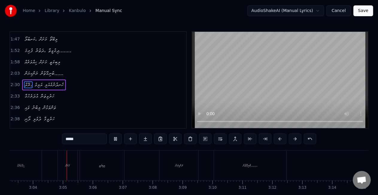
scroll to position [0, 5491]
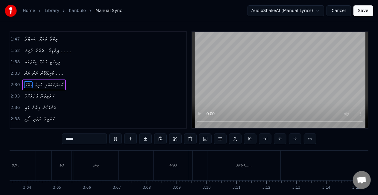
click at [165, 168] on div "ރަންކިޔަން" at bounding box center [173, 165] width 39 height 30
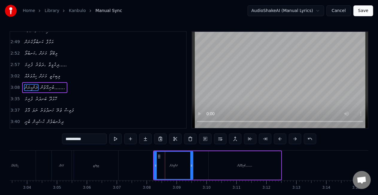
scroll to position [348, 0]
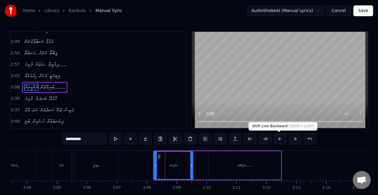
click at [280, 139] on button at bounding box center [280, 138] width 13 height 11
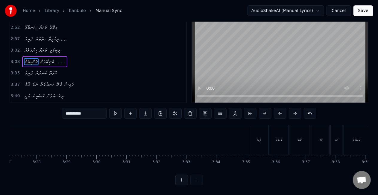
scroll to position [0, 6204]
click at [245, 139] on div "ފުރިމަ" at bounding box center [254, 140] width 19 height 30
type input "******"
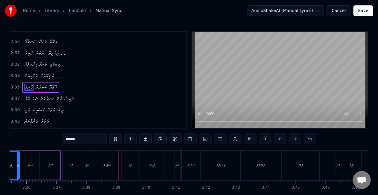
scroll to position [0, 6511]
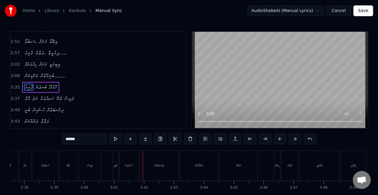
click at [366, 8] on button "Save" at bounding box center [364, 10] width 20 height 11
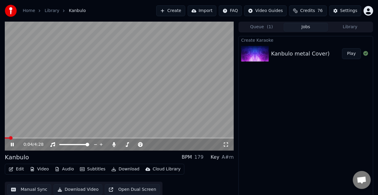
click at [18, 137] on video at bounding box center [119, 86] width 229 height 129
click at [17, 137] on span at bounding box center [119, 137] width 229 height 1
click at [49, 116] on video at bounding box center [119, 86] width 229 height 129
click at [115, 145] on icon at bounding box center [114, 144] width 3 height 5
click at [18, 137] on span at bounding box center [17, 137] width 25 height 1
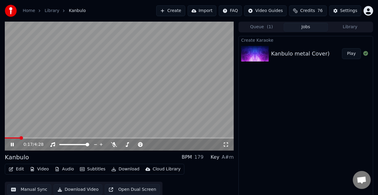
click at [150, 62] on video at bounding box center [119, 86] width 229 height 129
click at [147, 65] on video at bounding box center [119, 86] width 229 height 129
click at [113, 143] on icon at bounding box center [114, 144] width 6 height 5
click at [26, 137] on span at bounding box center [15, 137] width 21 height 1
click at [21, 138] on span at bounding box center [13, 137] width 16 height 1
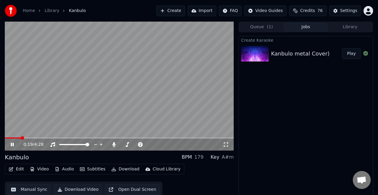
click at [21, 137] on span at bounding box center [13, 137] width 16 height 1
click at [64, 108] on video at bounding box center [119, 86] width 229 height 129
click at [23, 137] on span at bounding box center [25, 138] width 4 height 4
click at [22, 137] on span at bounding box center [13, 137] width 17 height 1
click at [57, 107] on video at bounding box center [119, 86] width 229 height 129
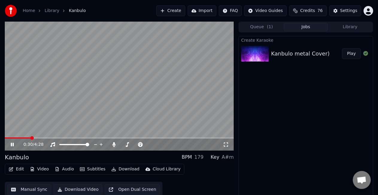
click at [23, 138] on div "0:30 / 4:28" at bounding box center [119, 86] width 229 height 129
click at [20, 137] on span at bounding box center [18, 137] width 26 height 1
click at [112, 142] on icon at bounding box center [114, 144] width 6 height 5
click at [103, 99] on video at bounding box center [119, 86] width 229 height 129
click at [25, 190] on button "Manual Sync" at bounding box center [29, 189] width 44 height 11
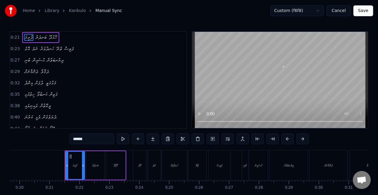
scroll to position [0, 614]
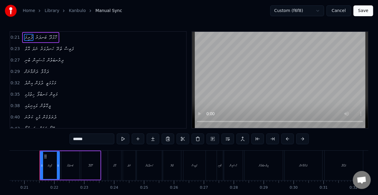
click at [312, 12] on html "Home Library Kanbulo Manual Sync Custom (f6f8) Cancel Save 0:21 ފުރިމަ ބަނދަރު …" at bounding box center [189, 110] width 378 height 220
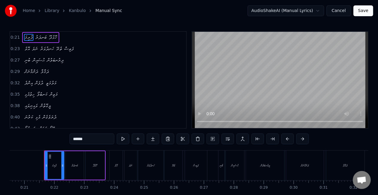
click at [366, 11] on button "Save" at bounding box center [364, 10] width 20 height 11
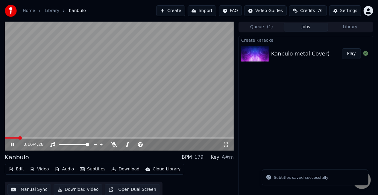
click at [18, 138] on span at bounding box center [119, 137] width 229 height 1
drag, startPoint x: 11, startPoint y: 145, endPoint x: 15, endPoint y: 139, distance: 6.3
click at [12, 144] on icon at bounding box center [12, 144] width 3 height 4
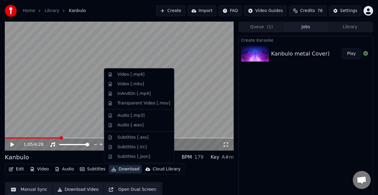
click at [121, 167] on button "Download" at bounding box center [125, 169] width 33 height 8
click at [125, 77] on div "Video [.mp4]" at bounding box center [130, 74] width 27 height 6
